Goal: Communication & Community: Answer question/provide support

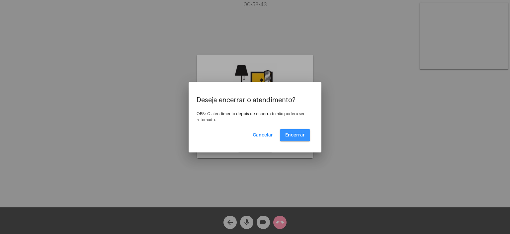
click at [291, 139] on button "Encerrar" at bounding box center [295, 135] width 30 height 12
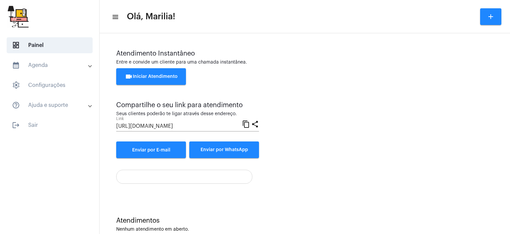
scroll to position [15, 0]
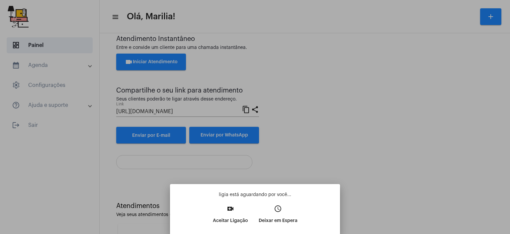
click at [510, 194] on div at bounding box center [255, 117] width 510 height 234
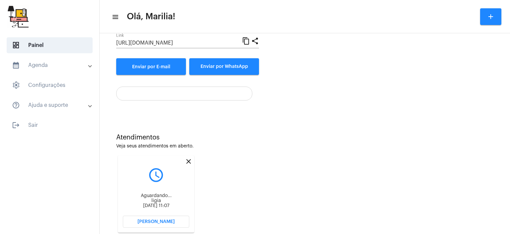
scroll to position [100, 0]
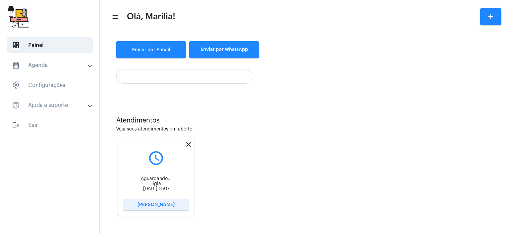
click at [143, 206] on span "[PERSON_NAME]" at bounding box center [156, 204] width 37 height 5
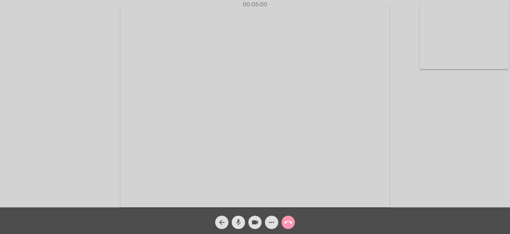
click at [236, 216] on span "mic" at bounding box center [239, 221] width 8 height 13
click at [236, 216] on span "mic_off" at bounding box center [239, 221] width 8 height 13
click at [236, 216] on span "mic" at bounding box center [239, 221] width 8 height 13
click at [236, 216] on span "mic_off" at bounding box center [239, 221] width 8 height 13
click at [238, 218] on mat-icon "mic" at bounding box center [239, 222] width 8 height 8
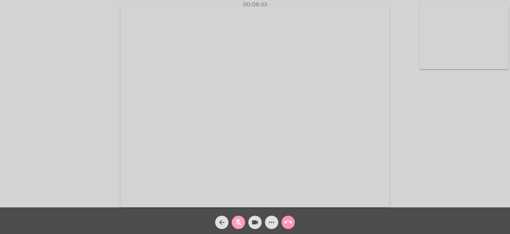
click at [238, 218] on mat-icon "mic_off" at bounding box center [239, 222] width 8 height 8
click at [238, 221] on mat-icon "mic" at bounding box center [239, 222] width 8 height 8
click at [238, 221] on mat-icon "mic_off" at bounding box center [239, 222] width 8 height 8
click at [238, 221] on mat-icon "mic" at bounding box center [239, 222] width 8 height 8
click at [238, 221] on mat-icon "mic_off" at bounding box center [239, 222] width 8 height 8
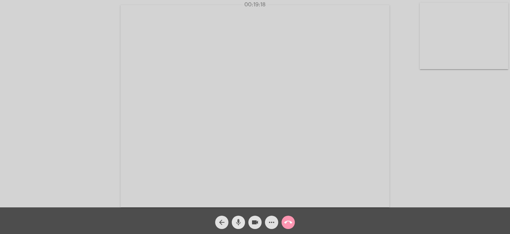
click at [238, 221] on mat-icon "mic" at bounding box center [239, 222] width 8 height 8
click at [238, 221] on mat-icon "mic_off" at bounding box center [239, 222] width 8 height 8
click at [238, 221] on mat-icon "mic" at bounding box center [239, 222] width 8 height 8
click at [238, 221] on mat-icon "mic_off" at bounding box center [239, 222] width 8 height 8
click at [238, 221] on mat-icon "mic" at bounding box center [239, 222] width 8 height 8
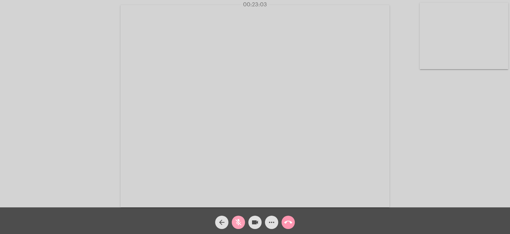
click at [238, 221] on mat-icon "mic_off" at bounding box center [239, 222] width 8 height 8
click at [238, 221] on mat-icon "mic" at bounding box center [239, 222] width 8 height 8
click at [238, 221] on mat-icon "mic_off" at bounding box center [239, 222] width 8 height 8
click at [238, 221] on mat-icon "mic" at bounding box center [239, 222] width 8 height 8
click at [238, 221] on mat-icon "mic_off" at bounding box center [239, 222] width 8 height 8
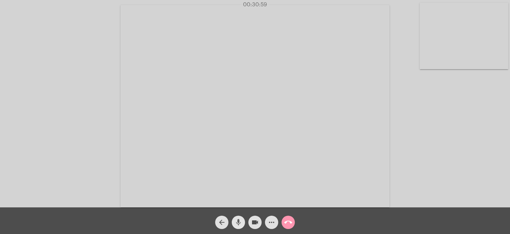
click at [238, 221] on mat-icon "mic" at bounding box center [239, 222] width 8 height 8
click at [238, 221] on mat-icon "mic_off" at bounding box center [239, 222] width 8 height 8
click at [238, 221] on mat-icon "mic" at bounding box center [239, 222] width 8 height 8
click at [238, 221] on mat-icon "mic_off" at bounding box center [239, 222] width 8 height 8
click at [238, 221] on mat-icon "mic" at bounding box center [239, 222] width 8 height 8
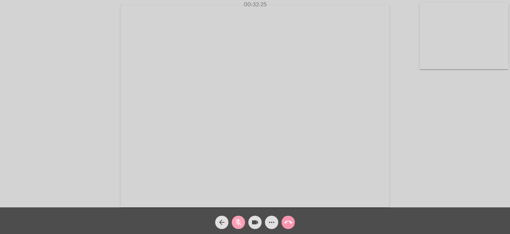
click at [238, 221] on mat-icon "mic_off" at bounding box center [239, 222] width 8 height 8
click at [238, 221] on mat-icon "mic" at bounding box center [239, 222] width 8 height 8
click at [238, 221] on mat-icon "mic_off" at bounding box center [239, 222] width 8 height 8
click at [238, 221] on mat-icon "mic" at bounding box center [239, 222] width 8 height 8
click at [238, 221] on mat-icon "mic_off" at bounding box center [239, 222] width 8 height 8
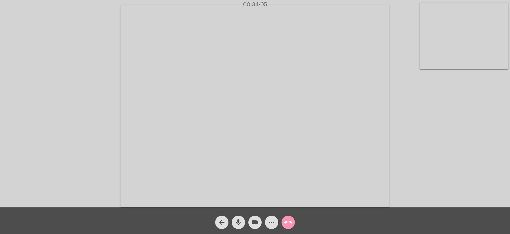
click at [238, 221] on mat-icon "mic" at bounding box center [239, 222] width 8 height 8
click at [238, 221] on mat-icon "mic_off" at bounding box center [239, 222] width 8 height 8
click at [238, 221] on mat-icon "mic" at bounding box center [239, 222] width 8 height 8
click at [238, 221] on mat-icon "mic_off" at bounding box center [239, 222] width 8 height 8
click at [235, 224] on mat-icon "mic" at bounding box center [239, 222] width 8 height 8
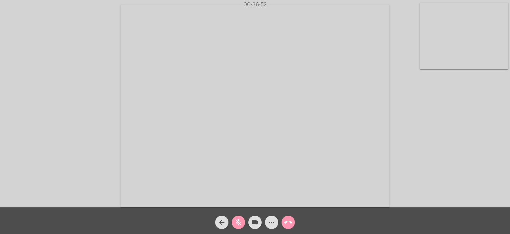
click at [235, 224] on mat-icon "mic_off" at bounding box center [239, 222] width 8 height 8
click at [235, 224] on mat-icon "mic" at bounding box center [239, 222] width 8 height 8
click at [235, 224] on mat-icon "mic_off" at bounding box center [239, 222] width 8 height 8
click at [235, 224] on mat-icon "mic" at bounding box center [239, 222] width 8 height 8
click at [235, 224] on mat-icon "mic_off" at bounding box center [239, 222] width 8 height 8
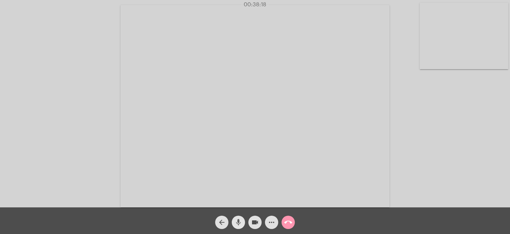
click at [235, 224] on mat-icon "mic" at bounding box center [239, 222] width 8 height 8
click at [235, 224] on mat-icon "mic_off" at bounding box center [239, 222] width 8 height 8
click at [235, 224] on mat-icon "mic" at bounding box center [239, 222] width 8 height 8
click at [235, 224] on mat-icon "mic_off" at bounding box center [239, 222] width 8 height 8
click at [235, 224] on mat-icon "mic" at bounding box center [239, 222] width 8 height 8
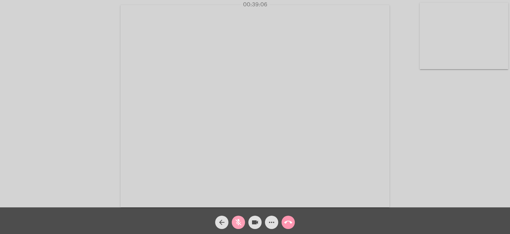
click at [235, 224] on mat-icon "mic_off" at bounding box center [239, 222] width 8 height 8
click at [235, 224] on mat-icon "mic" at bounding box center [239, 222] width 8 height 8
click at [235, 224] on mat-icon "mic_off" at bounding box center [239, 222] width 8 height 8
click at [235, 224] on mat-icon "mic" at bounding box center [239, 222] width 8 height 8
click at [235, 224] on mat-icon "mic_off" at bounding box center [239, 222] width 8 height 8
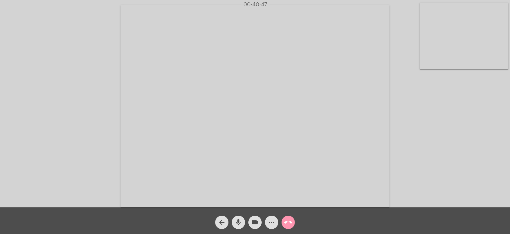
click at [235, 218] on span "mic" at bounding box center [239, 221] width 8 height 13
click at [235, 218] on span "mic_off" at bounding box center [239, 221] width 8 height 13
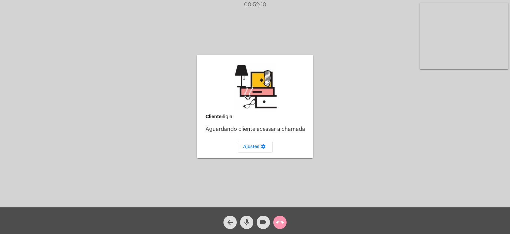
click at [286, 223] on button "call_end" at bounding box center [279, 221] width 13 height 13
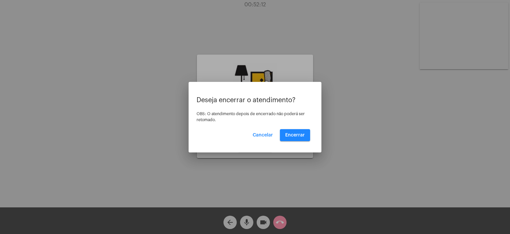
click at [280, 131] on div "Cancelar Encerrar" at bounding box center [255, 135] width 110 height 12
click at [300, 137] on span "Encerrar" at bounding box center [295, 135] width 20 height 5
